Goal: Information Seeking & Learning: Learn about a topic

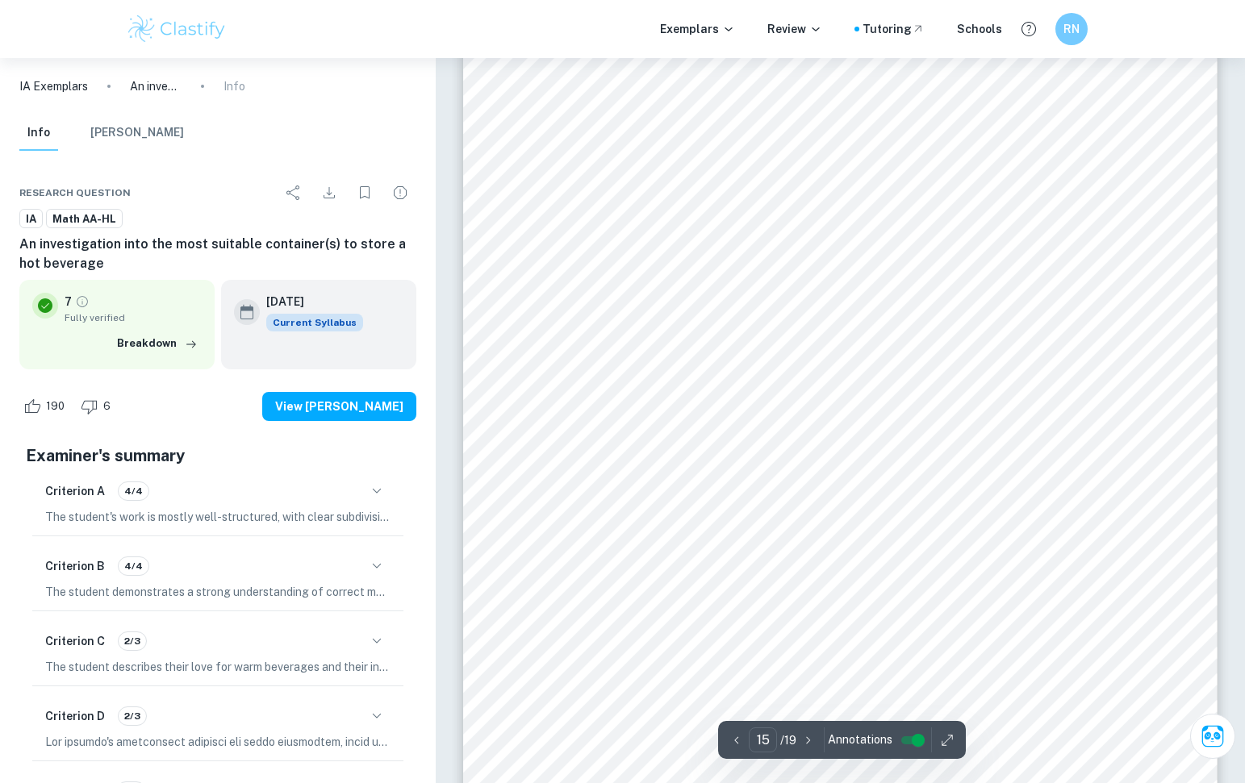
scroll to position [15418, 0]
click at [831, 234] on span "≈ 1.08 𝑐𝑚" at bounding box center [832, 230] width 66 height 15
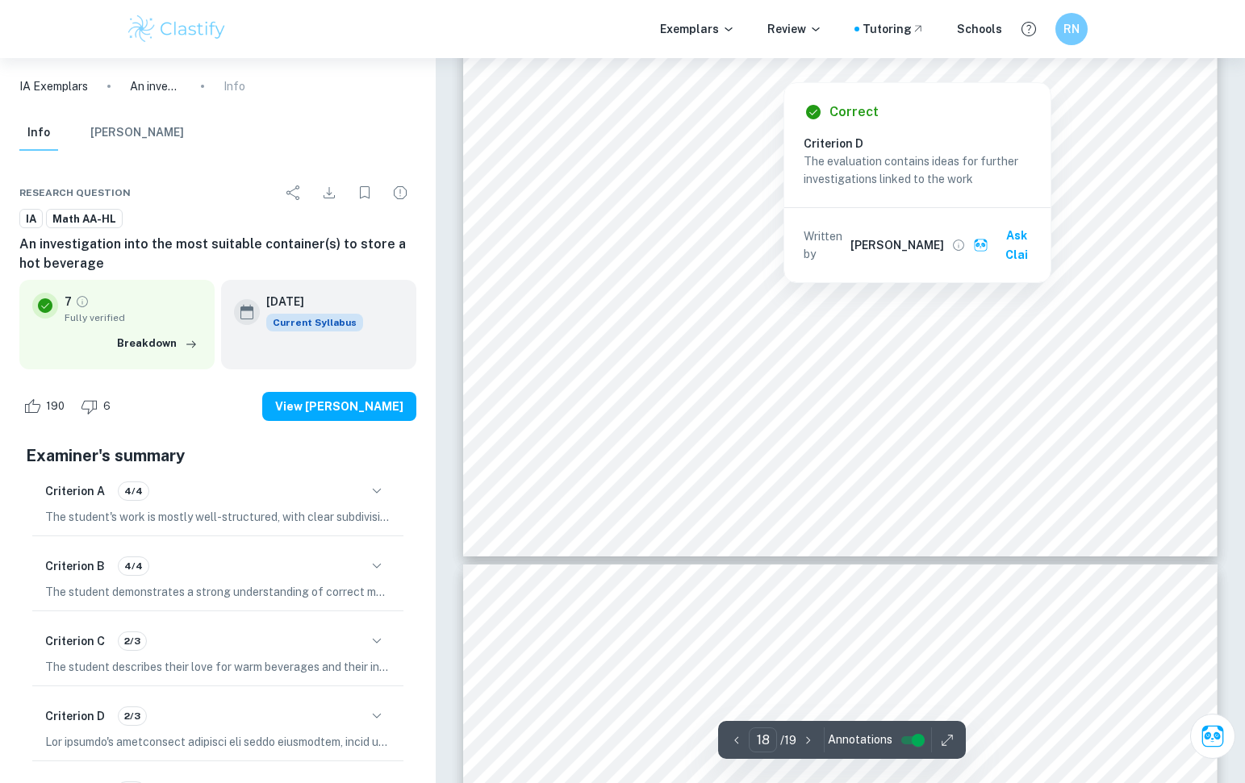
type input "19"
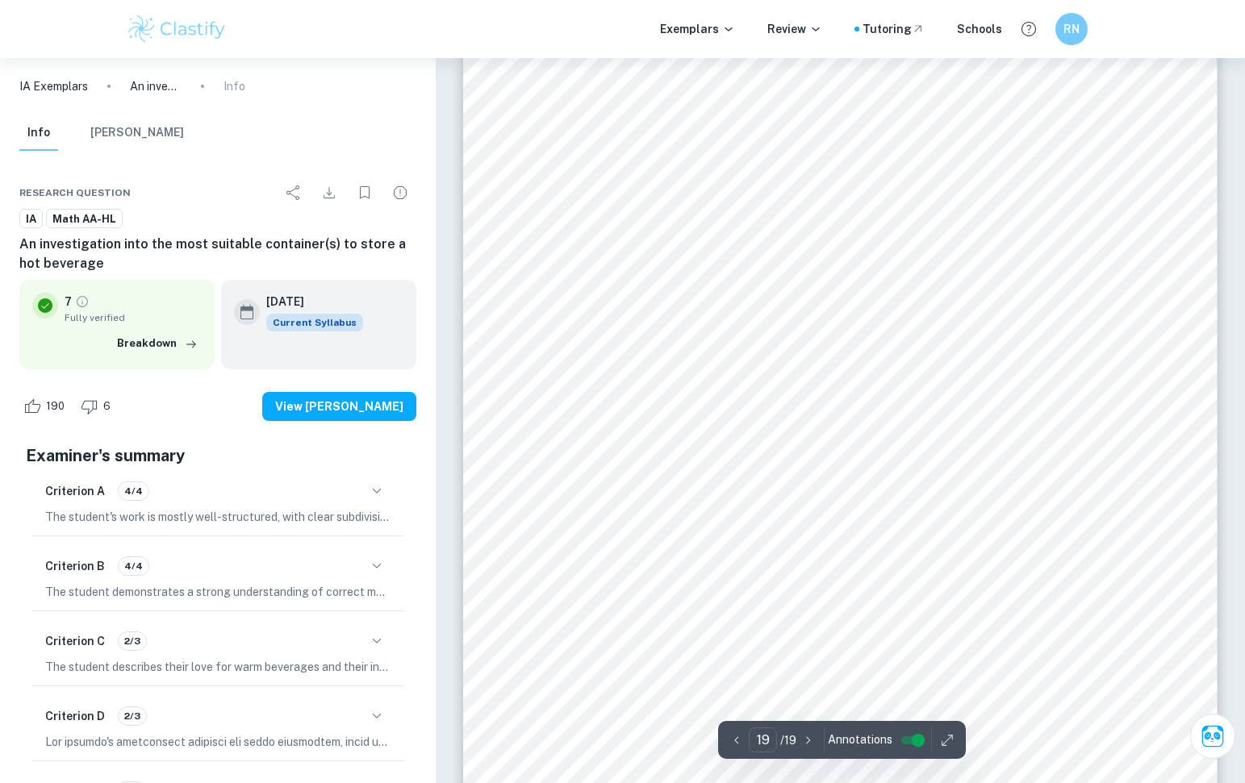
scroll to position [19579, 0]
click at [148, 35] on img at bounding box center [177, 29] width 102 height 32
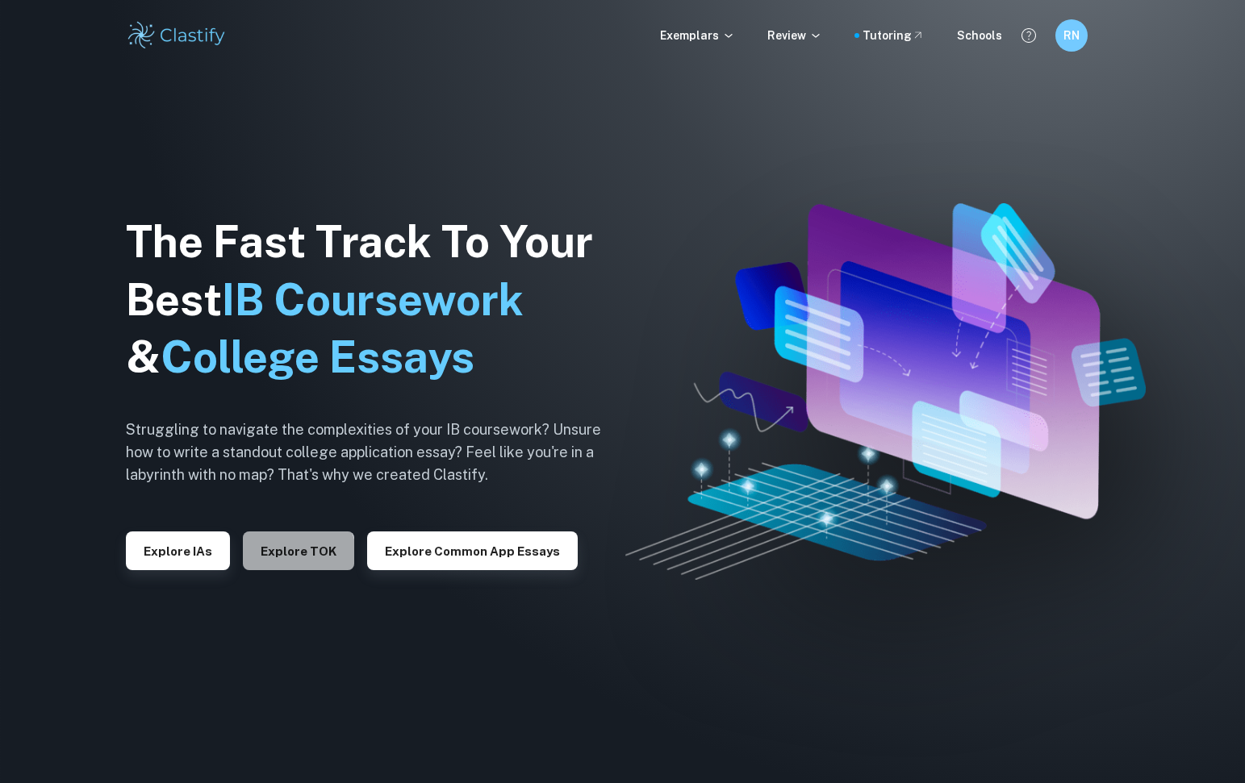
click at [285, 561] on button "Explore TOK" at bounding box center [298, 551] width 111 height 39
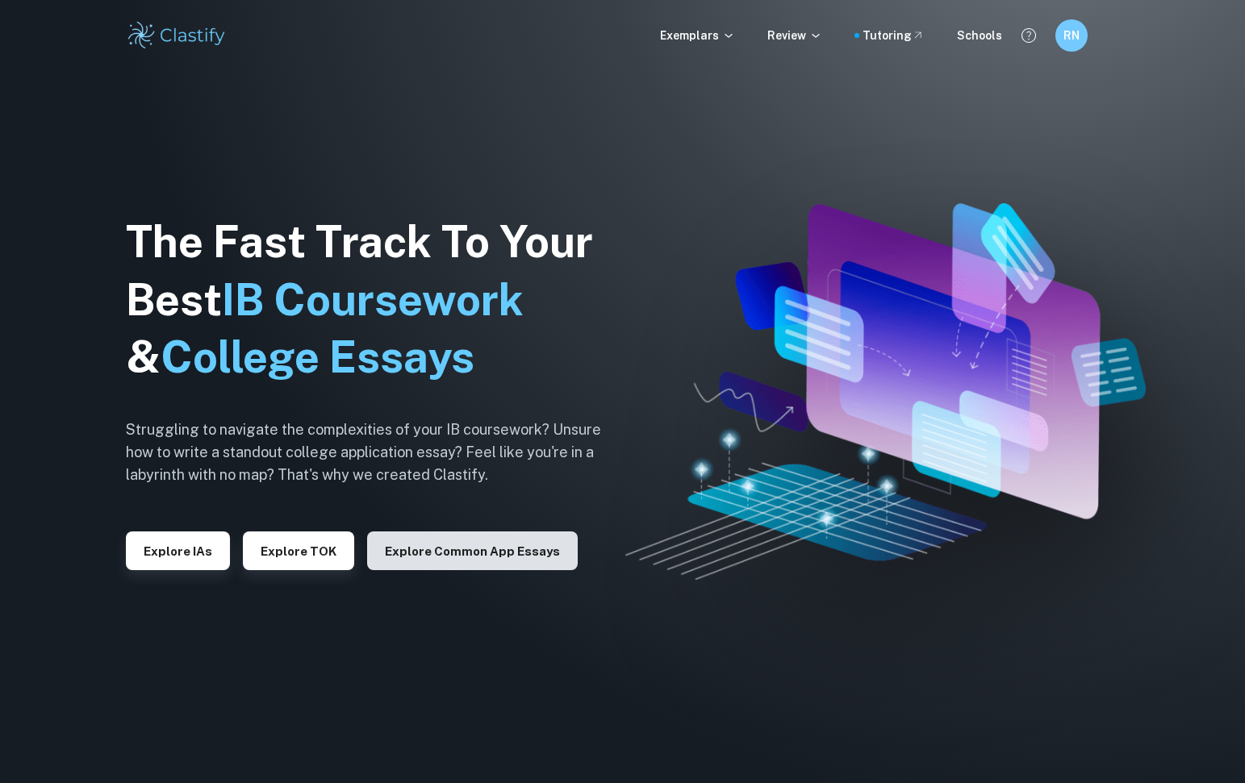
click at [403, 559] on button "Explore Common App essays" at bounding box center [472, 551] width 211 height 39
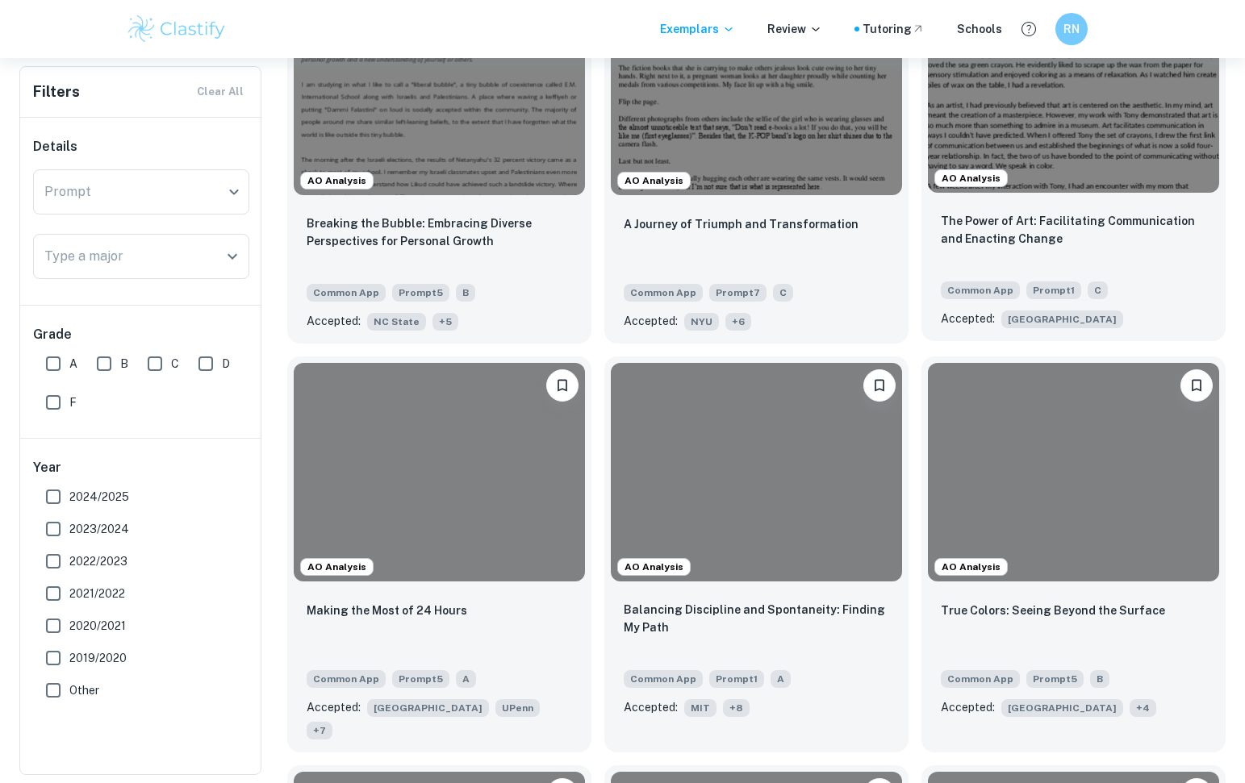
scroll to position [1618, 0]
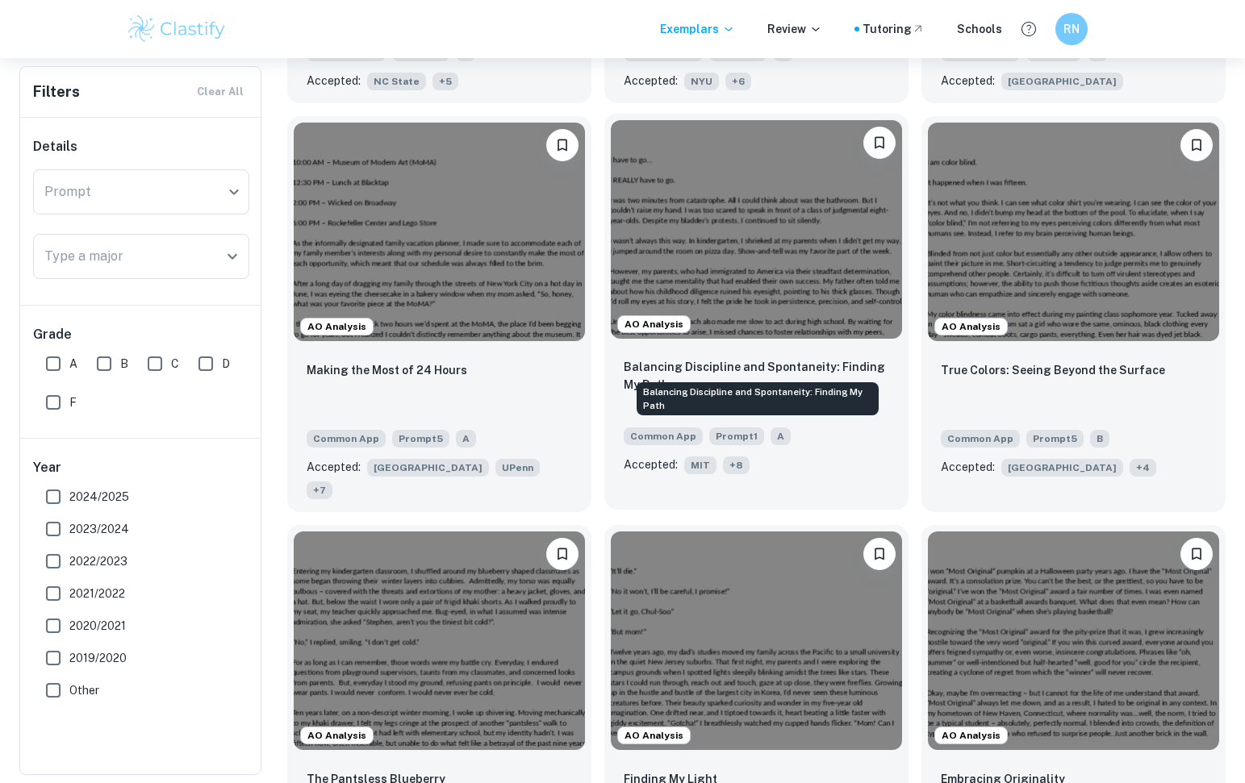
click at [776, 359] on p "Balancing Discipline and Spontaneity: Finding My Path" at bounding box center [756, 375] width 265 height 35
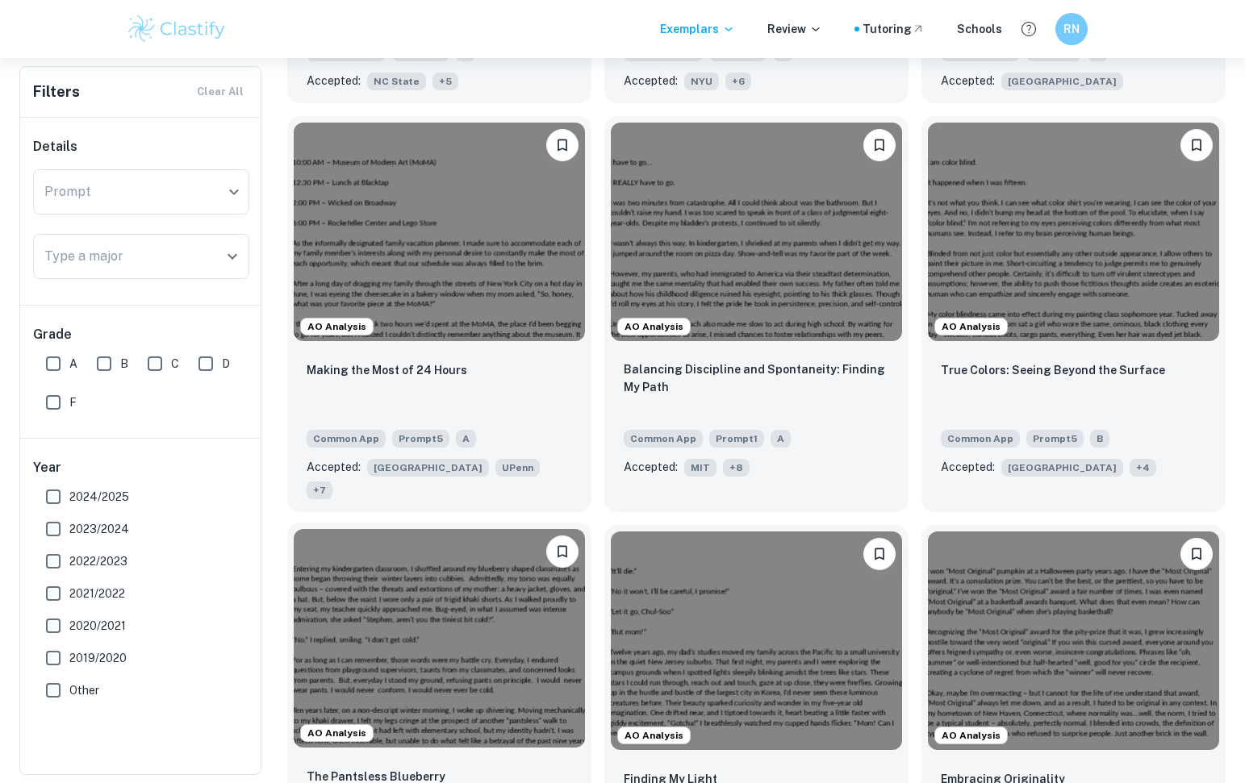
scroll to position [2129, 0]
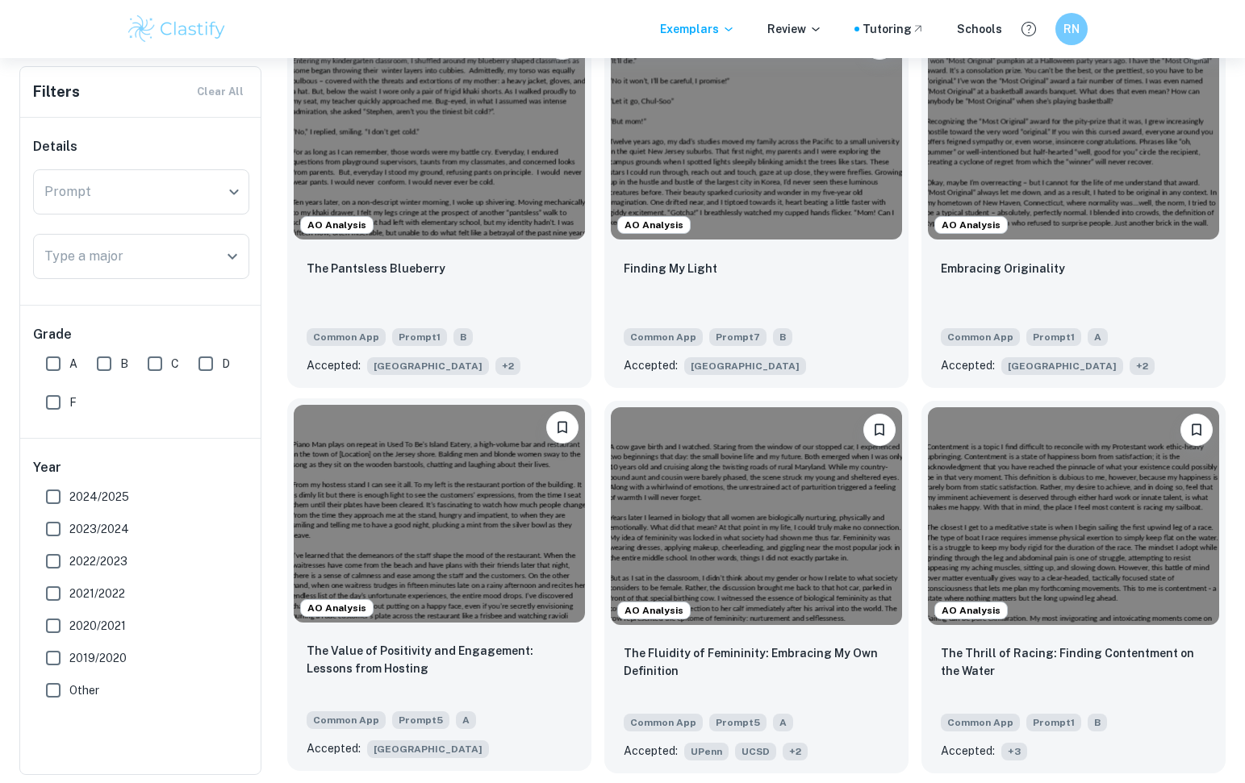
click at [408, 532] on img at bounding box center [439, 514] width 291 height 219
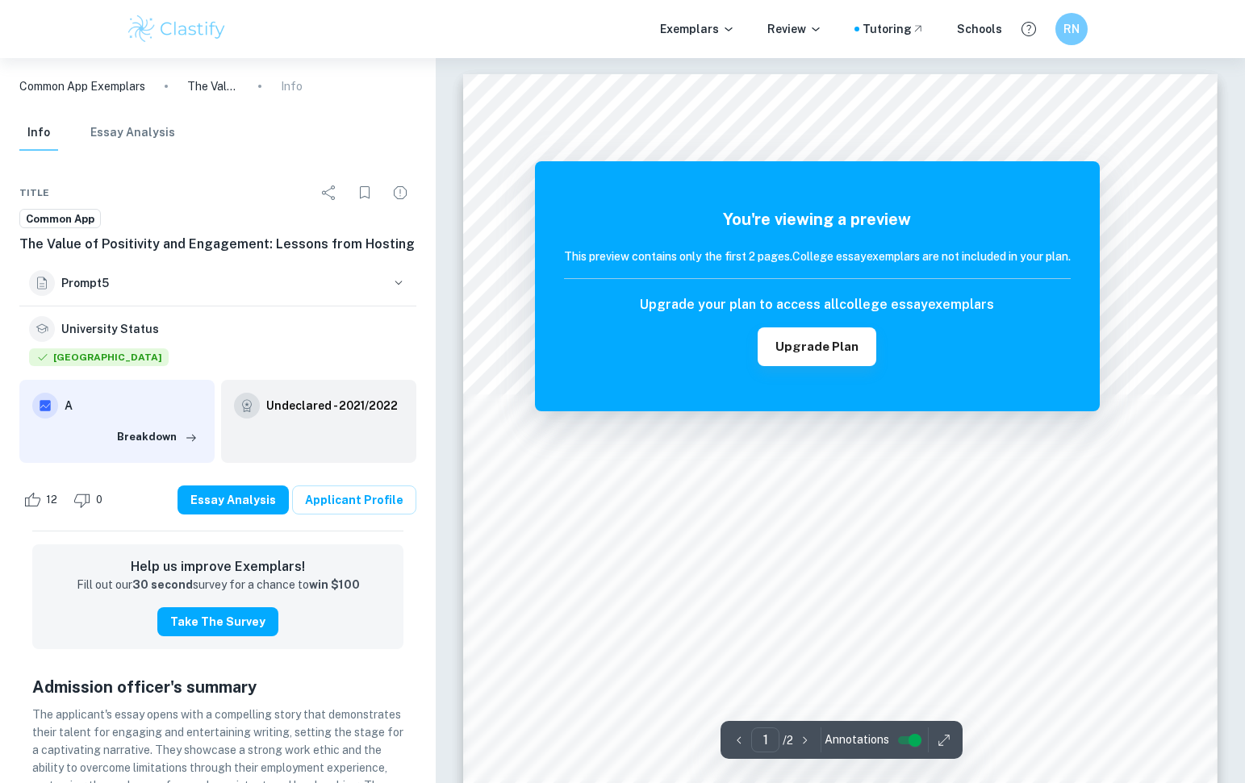
click at [185, 44] on img at bounding box center [177, 29] width 102 height 32
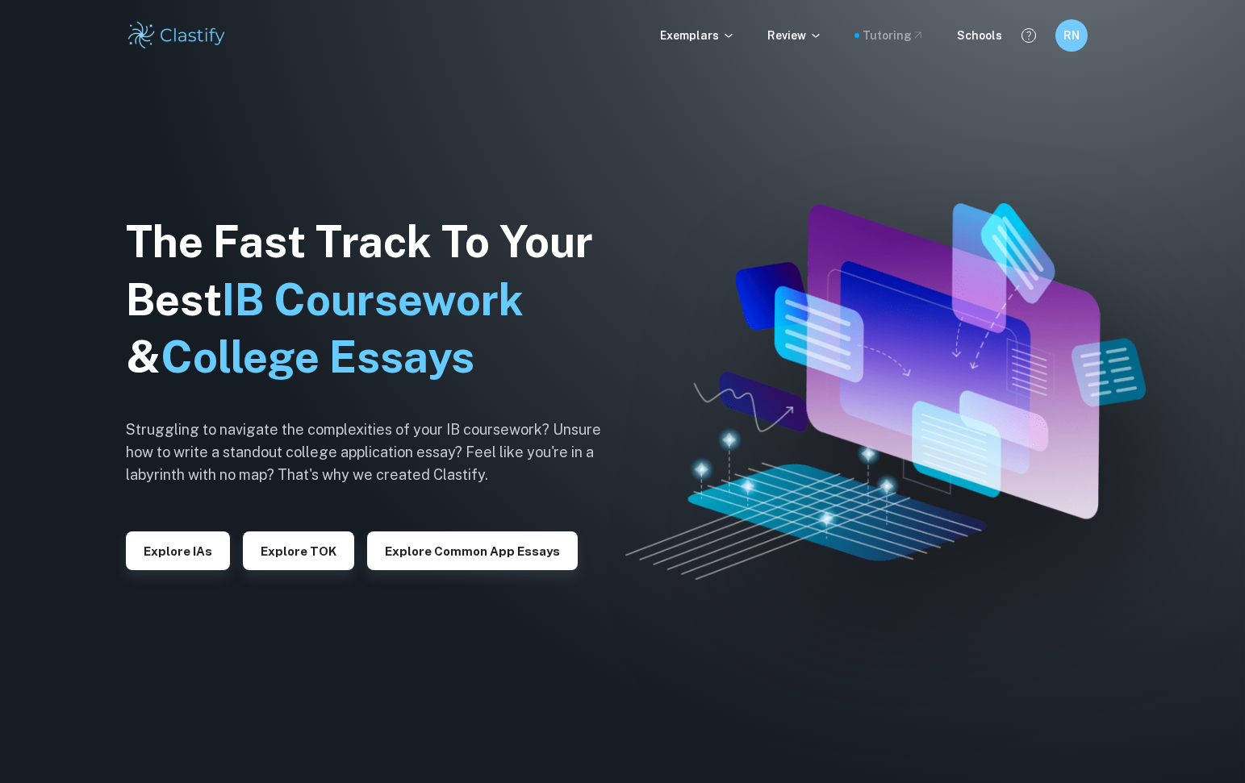
click at [891, 27] on div "Tutoring" at bounding box center [893, 36] width 62 height 18
click at [883, 32] on div "Tutoring" at bounding box center [893, 36] width 62 height 18
